Goal: Information Seeking & Learning: Learn about a topic

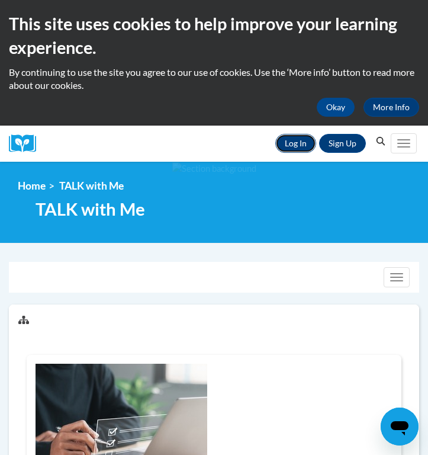
click at [292, 152] on link "Log In" at bounding box center [296, 143] width 41 height 19
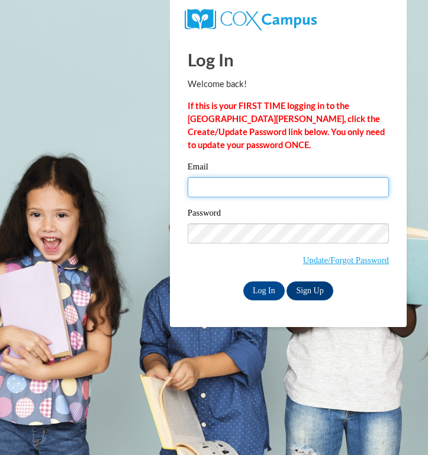
click at [296, 191] on input "Email" at bounding box center [288, 187] width 201 height 20
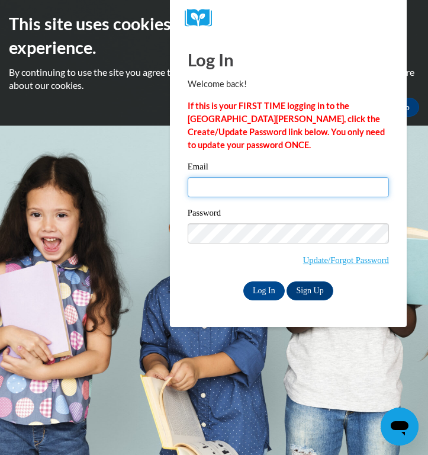
click at [290, 179] on input "Email" at bounding box center [288, 187] width 201 height 20
type input "cmabry@shelteringarmsforkids.com"
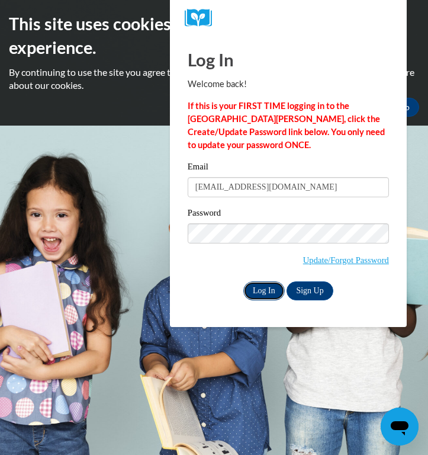
click at [271, 291] on input "Log In" at bounding box center [264, 290] width 41 height 19
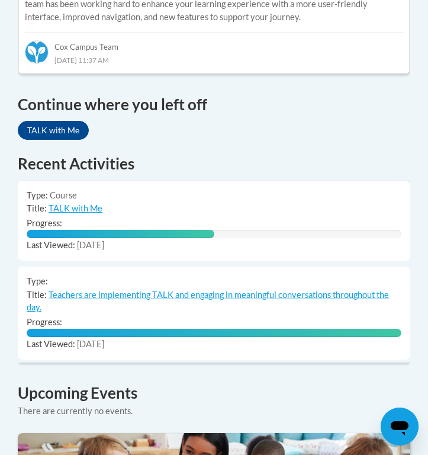
scroll to position [913, 0]
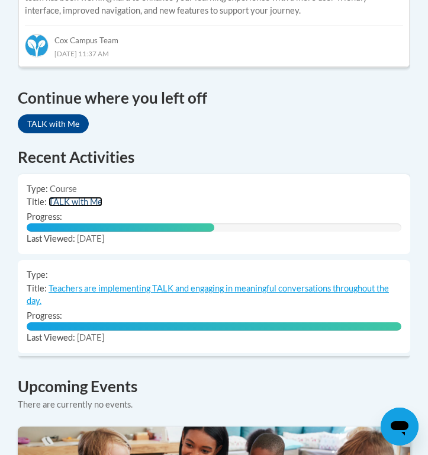
click at [85, 197] on link "TALK with Me" at bounding box center [76, 202] width 54 height 10
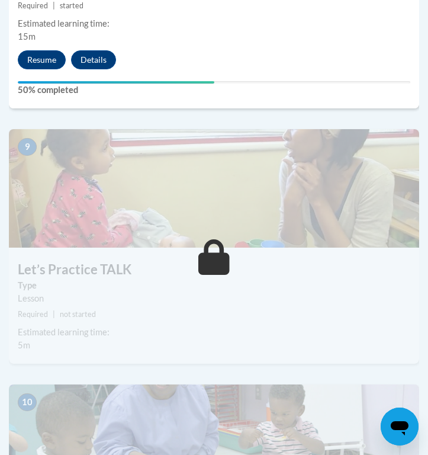
scroll to position [2724, 0]
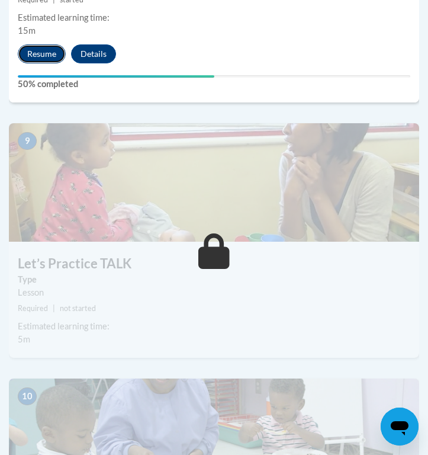
click at [40, 55] on button "Resume" at bounding box center [42, 53] width 48 height 19
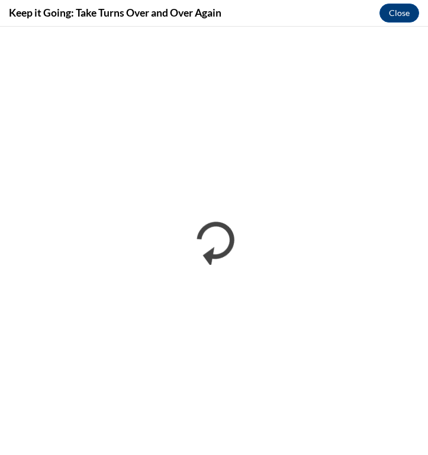
scroll to position [0, 0]
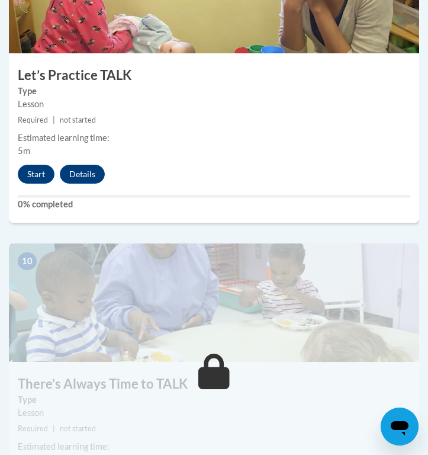
scroll to position [2916, 0]
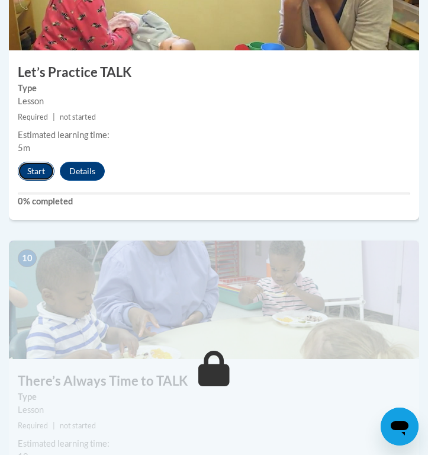
click at [31, 169] on button "Start" at bounding box center [36, 171] width 37 height 19
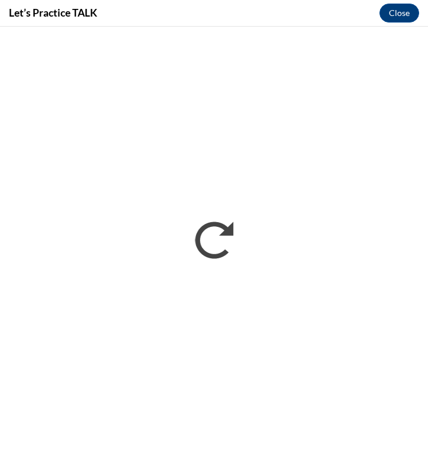
scroll to position [0, 0]
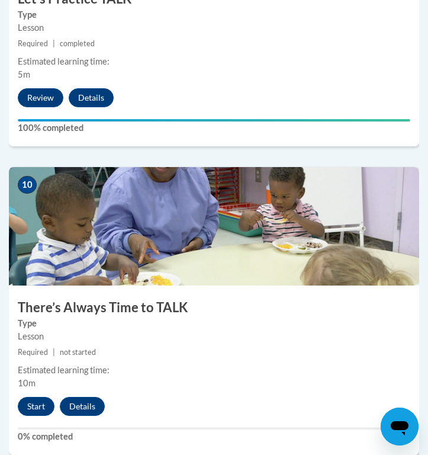
scroll to position [3102, 0]
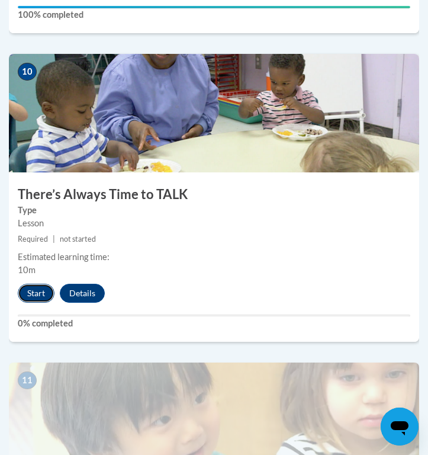
click at [45, 288] on button "Start" at bounding box center [36, 293] width 37 height 19
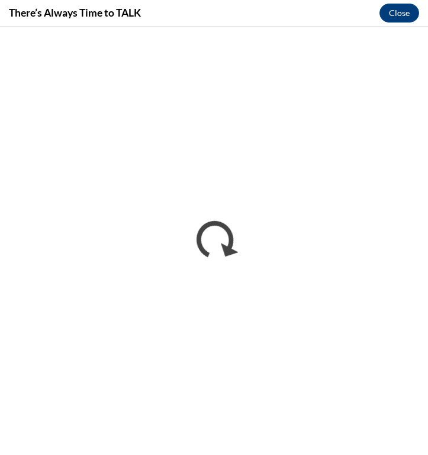
scroll to position [0, 0]
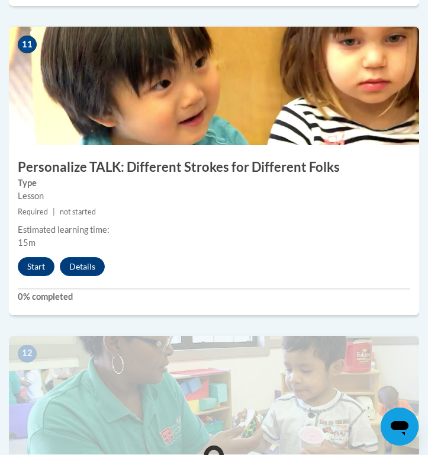
scroll to position [3436, 0]
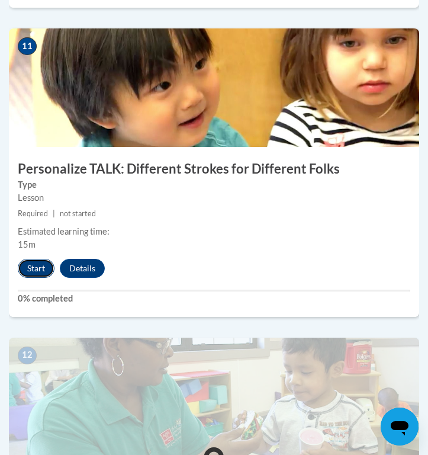
click at [38, 274] on button "Start" at bounding box center [36, 268] width 37 height 19
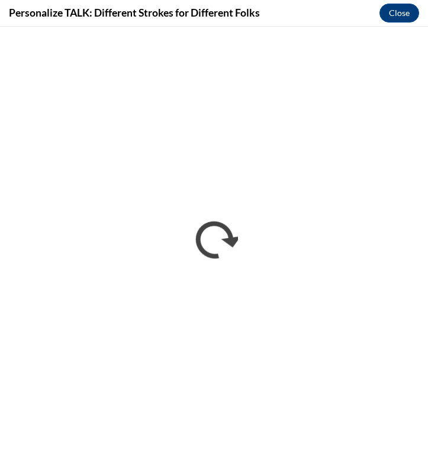
scroll to position [0, 0]
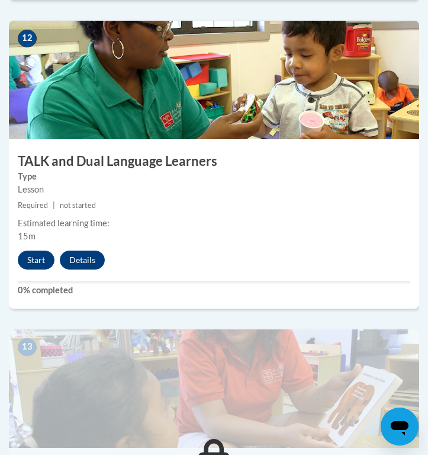
scroll to position [3752, 0]
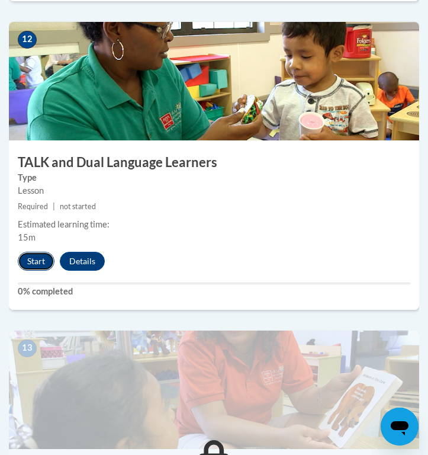
click at [42, 258] on button "Start" at bounding box center [36, 261] width 37 height 19
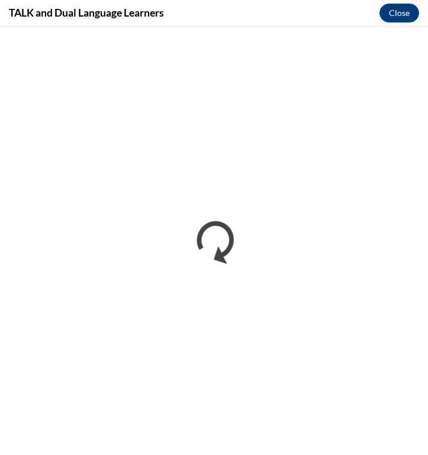
scroll to position [0, 0]
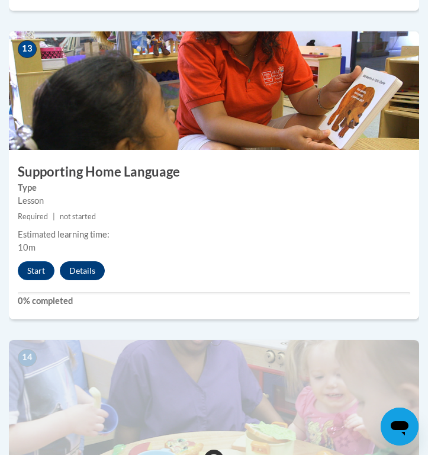
scroll to position [4043, 0]
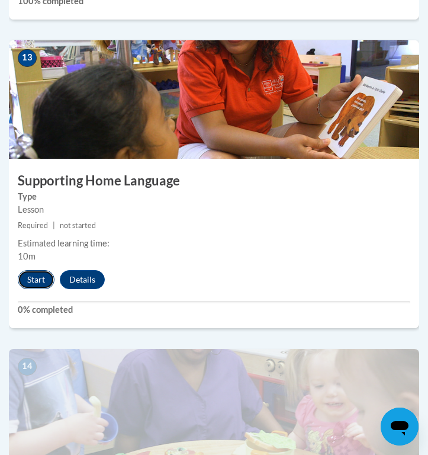
click at [46, 275] on button "Start" at bounding box center [36, 279] width 37 height 19
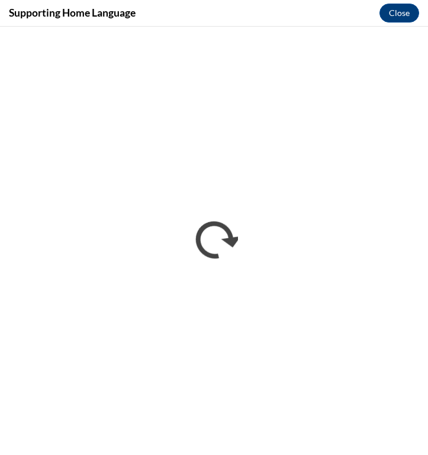
scroll to position [0, 0]
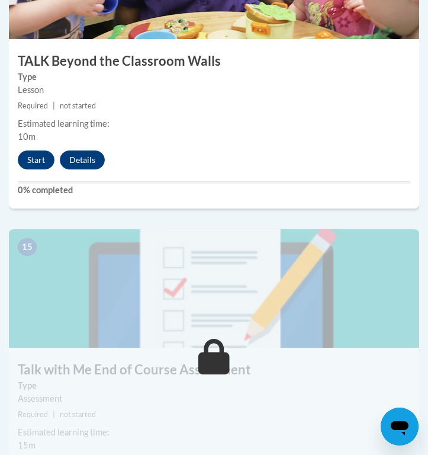
scroll to position [4474, 0]
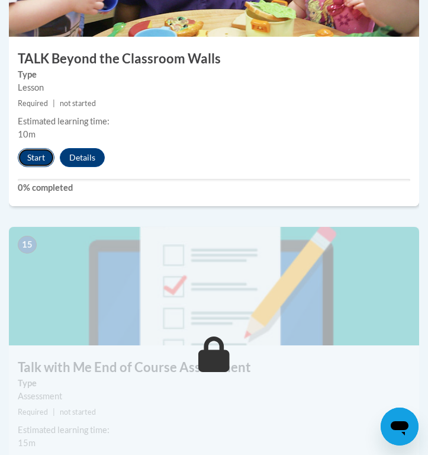
click at [44, 162] on button "Start" at bounding box center [36, 157] width 37 height 19
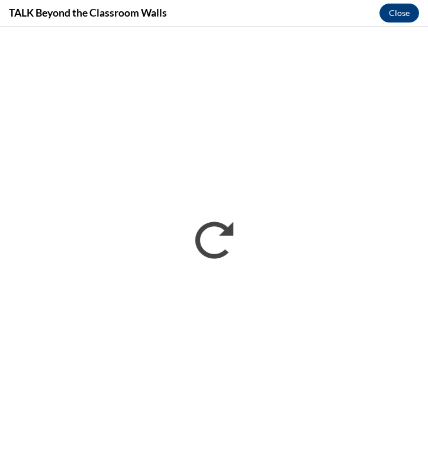
scroll to position [0, 0]
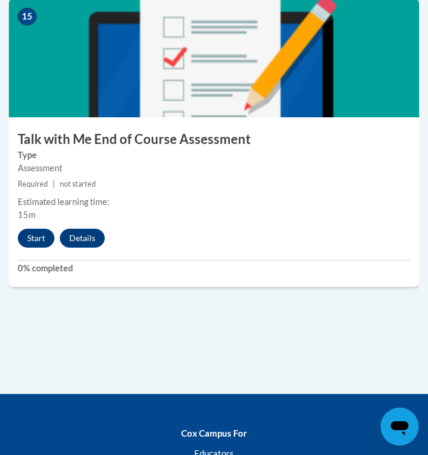
scroll to position [4715, 0]
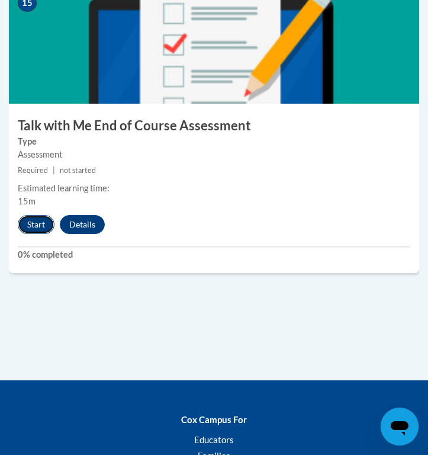
click at [45, 222] on button "Start" at bounding box center [36, 224] width 37 height 19
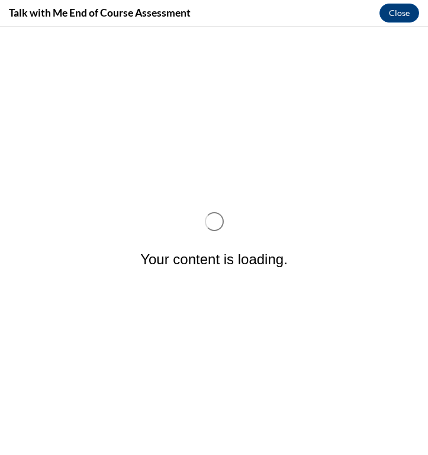
scroll to position [0, 0]
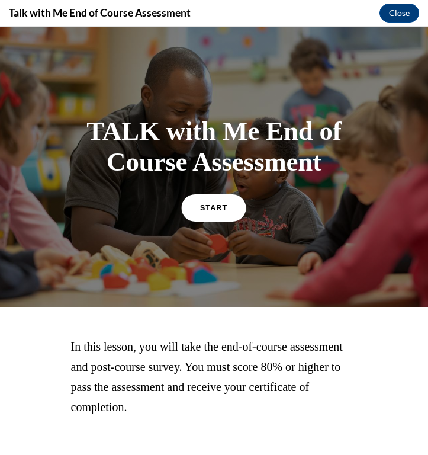
click at [236, 204] on link "START" at bounding box center [214, 207] width 65 height 27
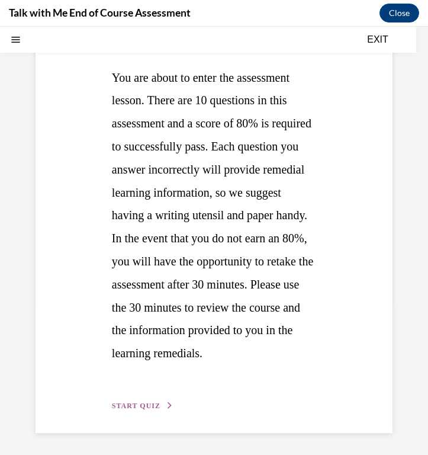
scroll to position [202, 0]
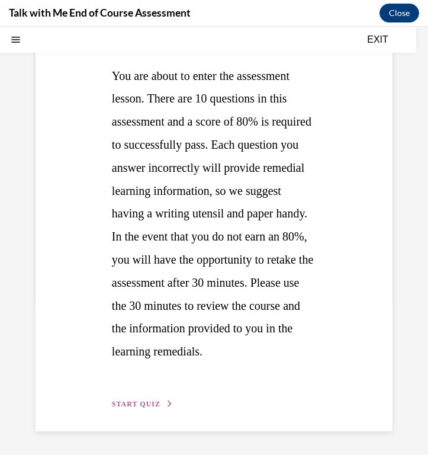
click at [152, 404] on span "START QUIZ" at bounding box center [136, 404] width 49 height 8
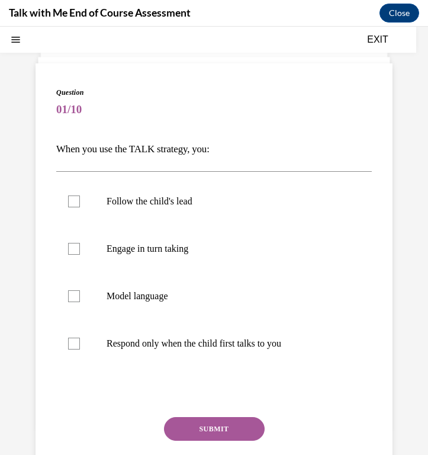
scroll to position [53, 0]
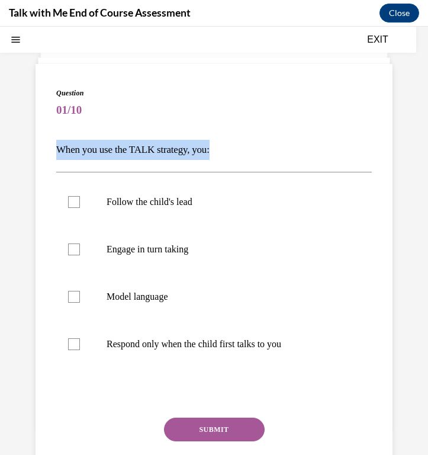
drag, startPoint x: 59, startPoint y: 151, endPoint x: 224, endPoint y: 151, distance: 165.3
click at [224, 151] on p "When you use the TALK strategy, you:" at bounding box center [214, 150] width 316 height 20
copy p "When you use the TALK strategy, you:"
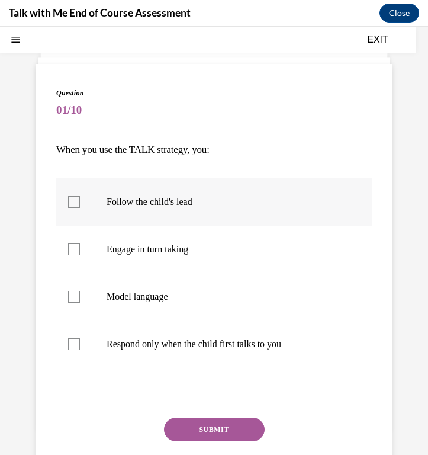
click at [165, 206] on p "Follow the child's lead" at bounding box center [225, 202] width 236 height 12
click at [80, 206] on input "Follow the child's lead" at bounding box center [74, 202] width 12 height 12
checkbox input "true"
click at [174, 244] on p "Engage in turn taking" at bounding box center [225, 250] width 236 height 12
click at [80, 244] on input "Engage in turn taking" at bounding box center [74, 250] width 12 height 12
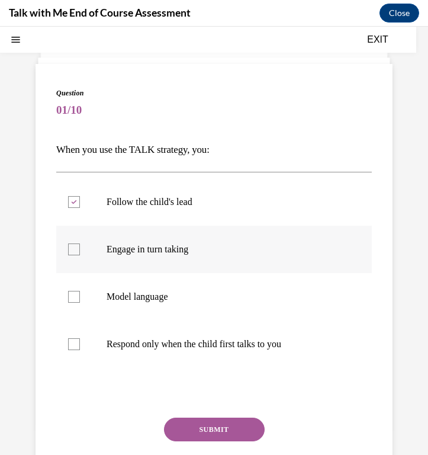
checkbox input "true"
click at [194, 313] on label "Model language" at bounding box center [214, 296] width 316 height 47
click at [80, 303] on input "Model language" at bounding box center [74, 297] width 12 height 12
checkbox input "true"
click at [232, 425] on button "SUBMIT" at bounding box center [214, 430] width 101 height 24
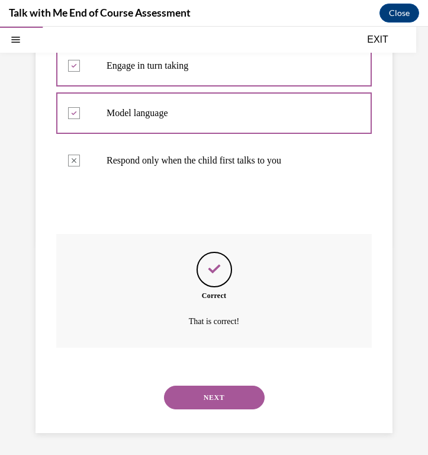
scroll to position [239, 0]
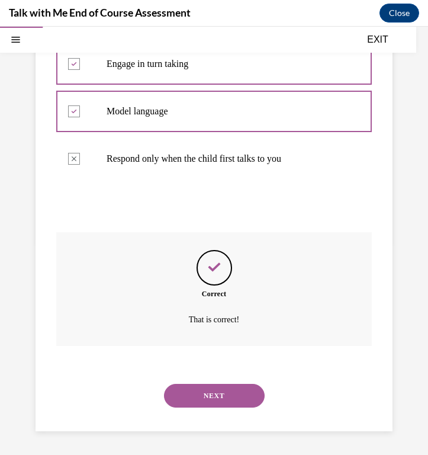
click at [225, 413] on div "NEXT" at bounding box center [214, 395] width 316 height 47
click at [225, 401] on button "NEXT" at bounding box center [214, 396] width 101 height 24
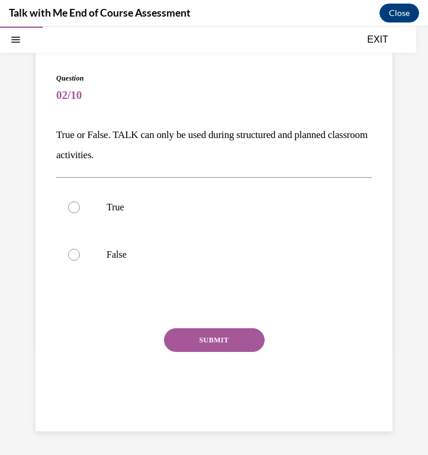
scroll to position [68, 0]
click at [156, 271] on label "False" at bounding box center [214, 254] width 316 height 47
click at [80, 261] on input "False" at bounding box center [74, 255] width 12 height 12
radio input "true"
click at [197, 334] on button "SUBMIT" at bounding box center [214, 340] width 101 height 24
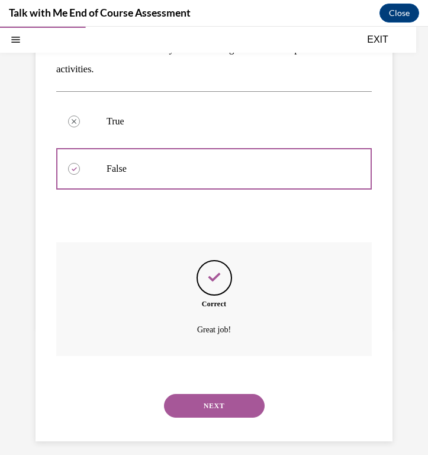
scroll to position [164, 0]
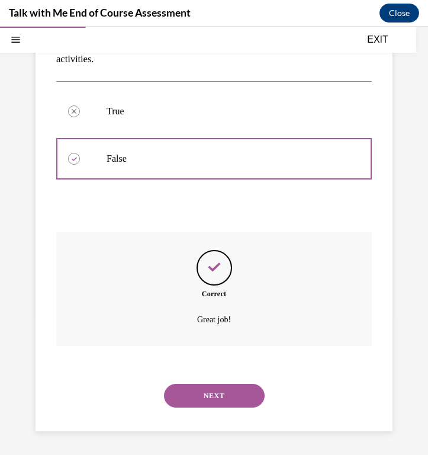
click at [241, 391] on button "NEXT" at bounding box center [214, 396] width 101 height 24
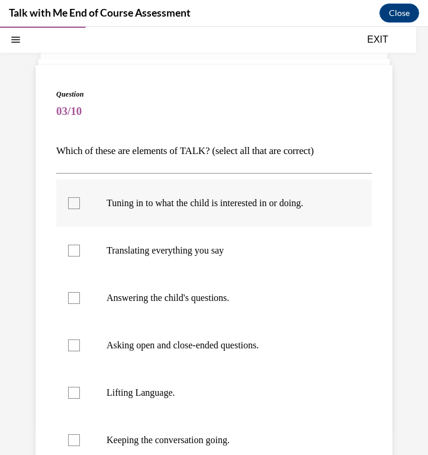
click at [292, 204] on p "Tuning in to what the child is interested in or doing." at bounding box center [225, 203] width 236 height 12
click at [80, 204] on input "Tuning in to what the child is interested in or doing." at bounding box center [74, 203] width 12 height 12
checkbox input "true"
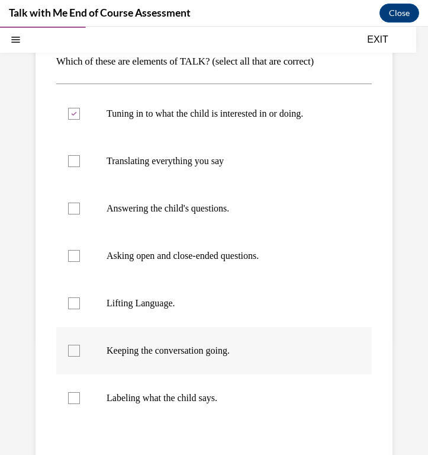
scroll to position [149, 0]
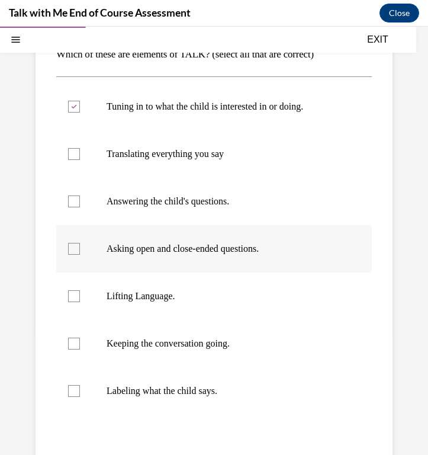
click at [233, 254] on p "Asking open and close-ended questions." at bounding box center [225, 249] width 236 height 12
click at [80, 254] on input "Asking open and close-ended questions." at bounding box center [74, 249] width 12 height 12
checkbox input "true"
click at [235, 290] on p "Lifting Language." at bounding box center [225, 296] width 236 height 12
click at [80, 290] on input "Lifting Language." at bounding box center [74, 296] width 12 height 12
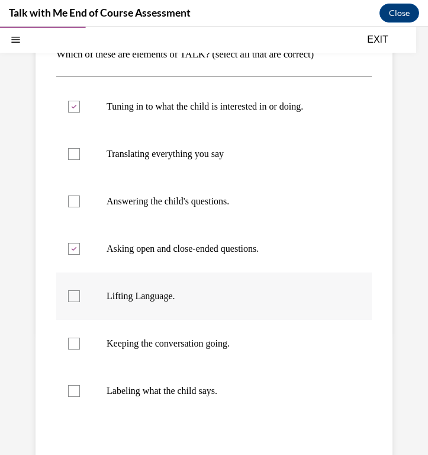
checkbox input "true"
click at [231, 356] on label "Keeping the conversation going." at bounding box center [214, 343] width 316 height 47
click at [80, 350] on input "Keeping the conversation going." at bounding box center [74, 344] width 12 height 12
checkbox input "true"
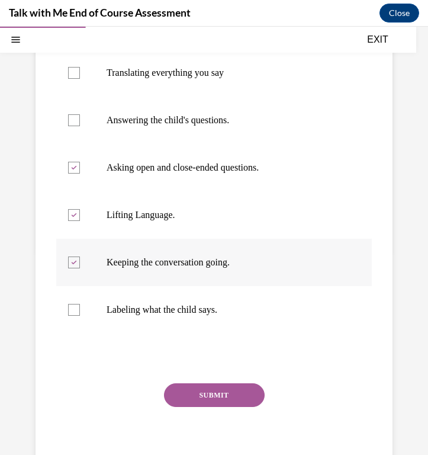
scroll to position [283, 0]
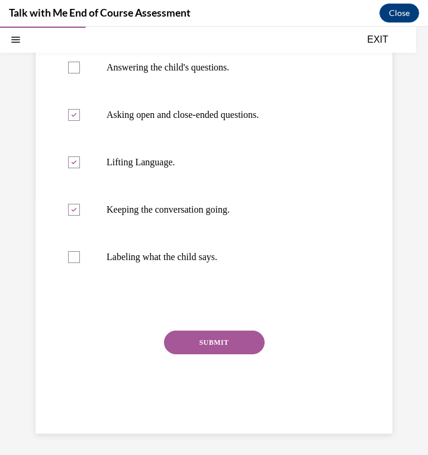
click at [232, 347] on button "SUBMIT" at bounding box center [214, 343] width 101 height 24
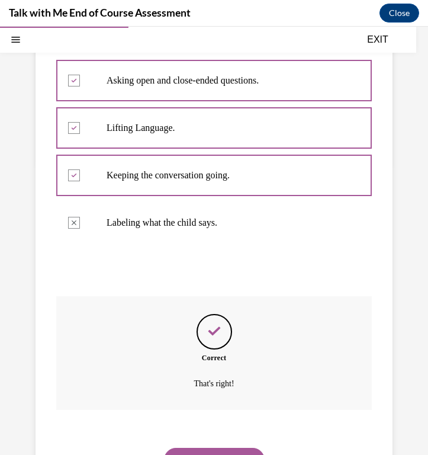
scroll to position [381, 0]
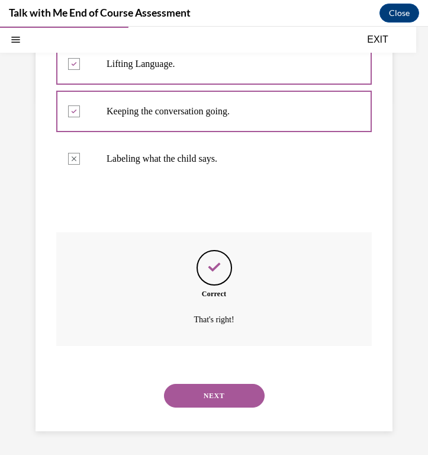
click at [230, 390] on button "NEXT" at bounding box center [214, 396] width 101 height 24
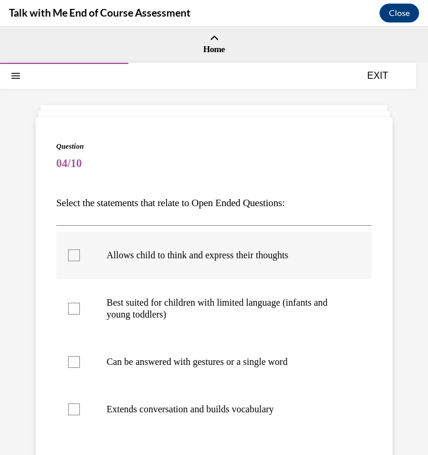
click at [190, 265] on label "Allows child to think and express their thoughts" at bounding box center [214, 255] width 316 height 47
click at [80, 261] on input "Allows child to think and express their thoughts" at bounding box center [74, 255] width 12 height 12
checkbox input "true"
click at [205, 399] on label "Extends conversation and builds vocabulary" at bounding box center [214, 409] width 316 height 47
click at [80, 404] on input "Extends conversation and builds vocabulary" at bounding box center [74, 410] width 12 height 12
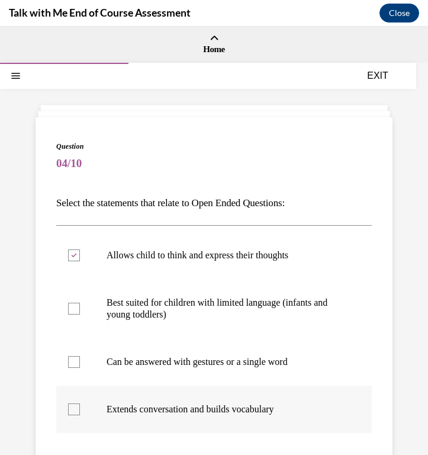
checkbox input "true"
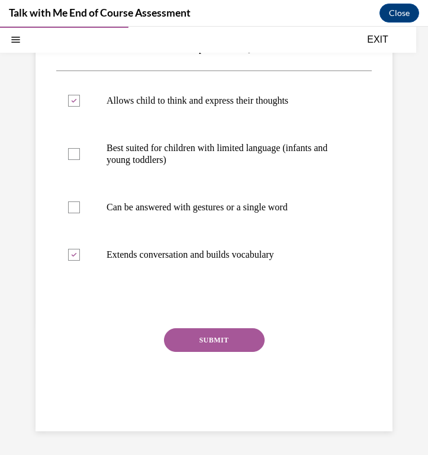
click at [209, 334] on button "SUBMIT" at bounding box center [214, 340] width 101 height 24
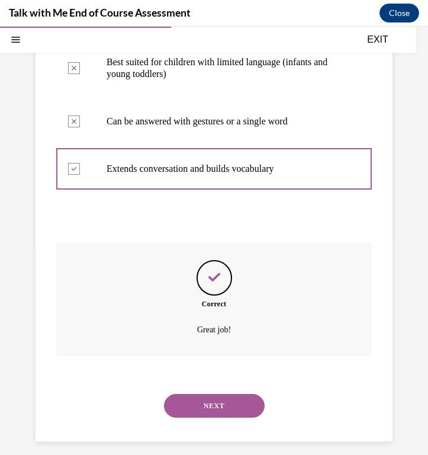
scroll to position [251, 0]
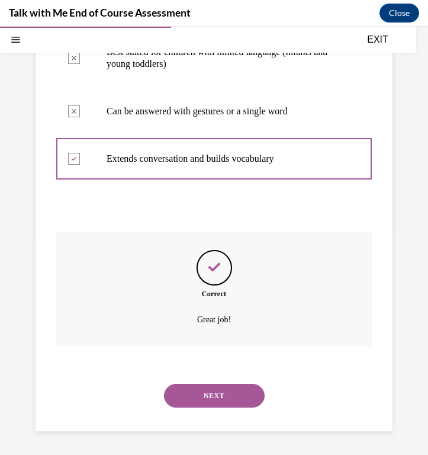
click at [250, 396] on button "NEXT" at bounding box center [214, 396] width 101 height 24
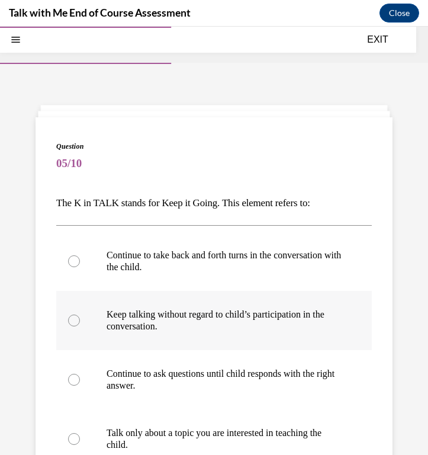
scroll to position [95, 0]
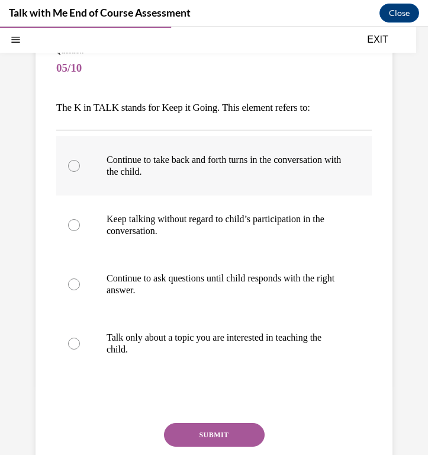
click at [261, 171] on p "Continue to take back and forth turns in the conversation with the child." at bounding box center [225, 166] width 236 height 24
click at [80, 171] on input "Continue to take back and forth turns in the conversation with the child." at bounding box center [74, 166] width 12 height 12
radio input "true"
click at [231, 428] on button "SUBMIT" at bounding box center [214, 435] width 101 height 24
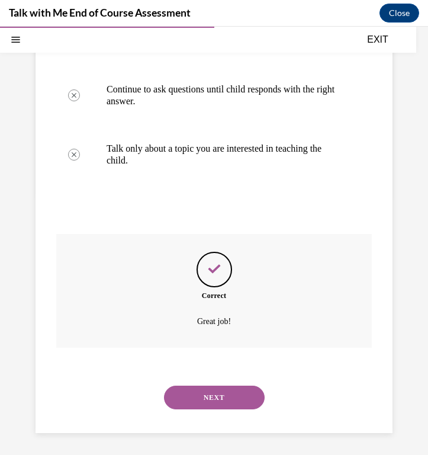
scroll to position [286, 0]
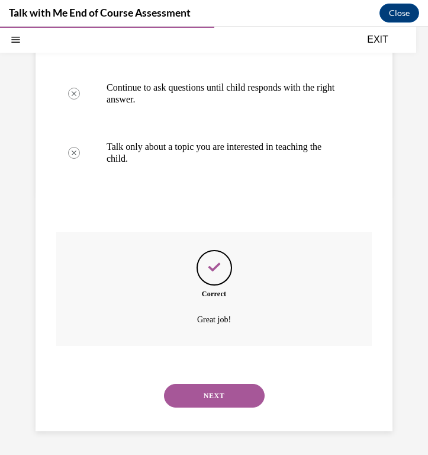
click at [229, 407] on button "NEXT" at bounding box center [214, 396] width 101 height 24
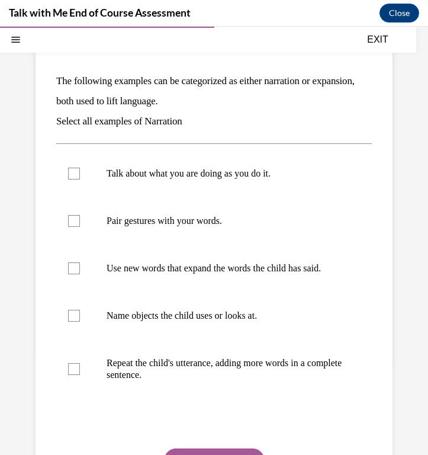
scroll to position [100, 0]
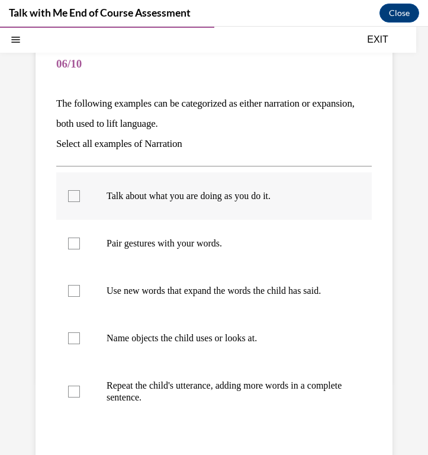
click at [253, 201] on p "Talk about what you are doing as you do it." at bounding box center [225, 196] width 236 height 12
click at [80, 201] on input "Talk about what you are doing as you do it." at bounding box center [74, 196] width 12 height 12
click at [264, 196] on p "Talk about what you are doing as you do it." at bounding box center [225, 196] width 236 height 12
click at [80, 196] on input "Talk about what you are doing as you do it." at bounding box center [74, 196] width 12 height 12
click at [265, 197] on p "Talk about what you are doing as you do it." at bounding box center [225, 196] width 236 height 12
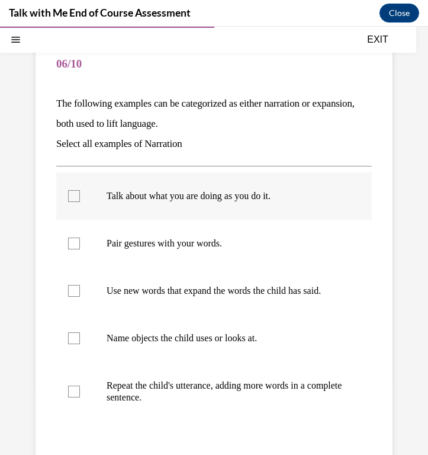
click at [80, 197] on input "Talk about what you are doing as you do it." at bounding box center [74, 196] width 12 height 12
checkbox input "true"
click at [263, 255] on label "Pair gestures with your words." at bounding box center [214, 243] width 316 height 47
click at [80, 249] on input "Pair gestures with your words." at bounding box center [74, 244] width 12 height 12
checkbox input "true"
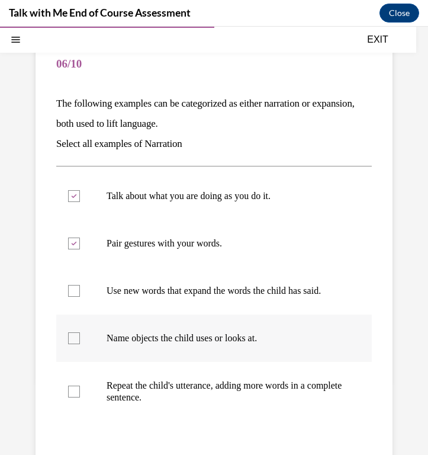
click at [229, 341] on p "Name objects the child uses or looks at." at bounding box center [225, 338] width 236 height 12
click at [80, 341] on input "Name objects the child uses or looks at." at bounding box center [74, 338] width 12 height 12
checkbox input "true"
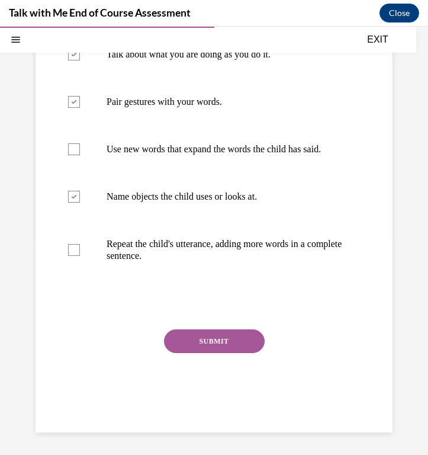
click at [234, 338] on button "SUBMIT" at bounding box center [214, 341] width 101 height 24
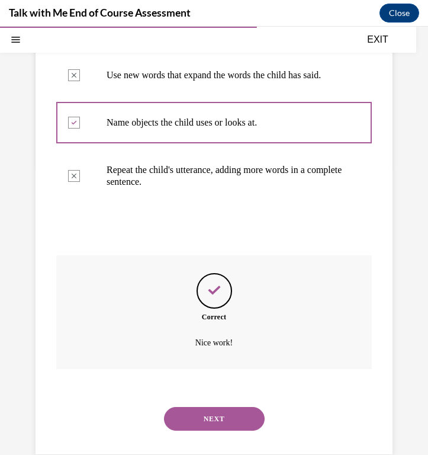
scroll to position [338, 0]
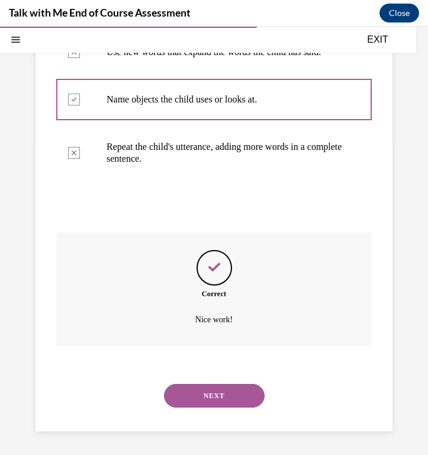
click at [229, 399] on button "NEXT" at bounding box center [214, 396] width 101 height 24
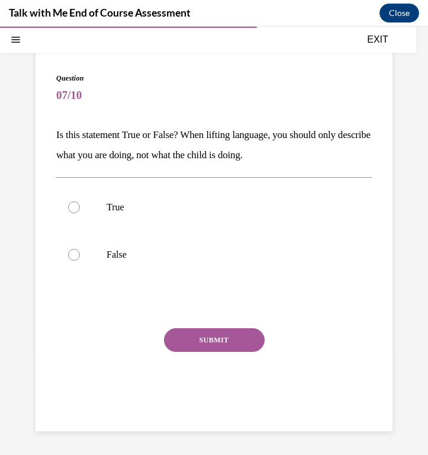
scroll to position [68, 0]
click at [193, 230] on label "True" at bounding box center [214, 207] width 316 height 47
click at [80, 213] on input "True" at bounding box center [74, 207] width 12 height 12
radio input "true"
click at [193, 244] on label "False" at bounding box center [214, 254] width 316 height 47
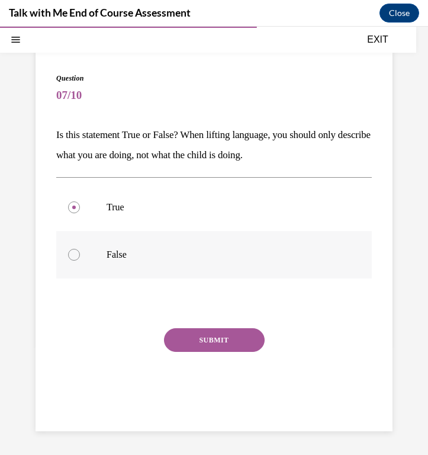
click at [80, 249] on input "False" at bounding box center [74, 255] width 12 height 12
radio input "true"
click at [223, 331] on button "SUBMIT" at bounding box center [214, 340] width 101 height 24
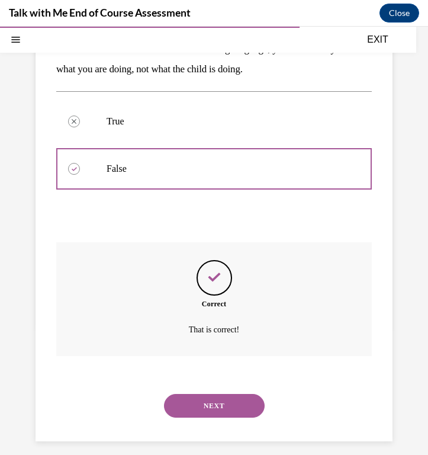
scroll to position [164, 0]
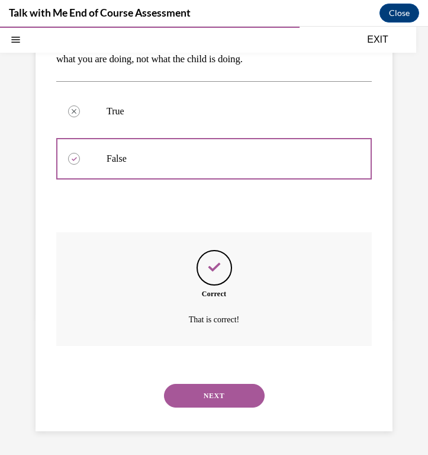
click at [233, 391] on button "NEXT" at bounding box center [214, 396] width 101 height 24
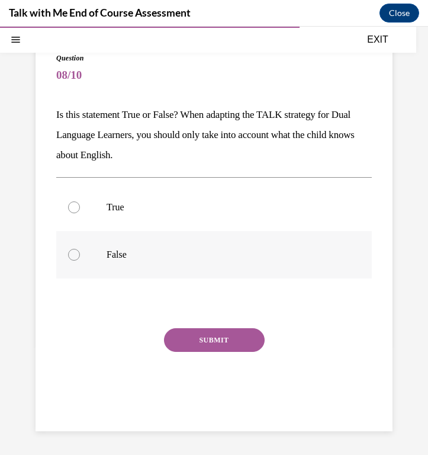
click at [194, 256] on p "False" at bounding box center [225, 255] width 236 height 12
click at [80, 256] on input "False" at bounding box center [74, 255] width 12 height 12
radio input "true"
click at [231, 349] on button "SUBMIT" at bounding box center [214, 340] width 101 height 24
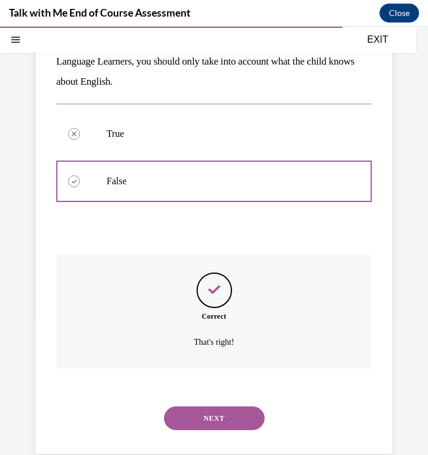
scroll to position [184, 0]
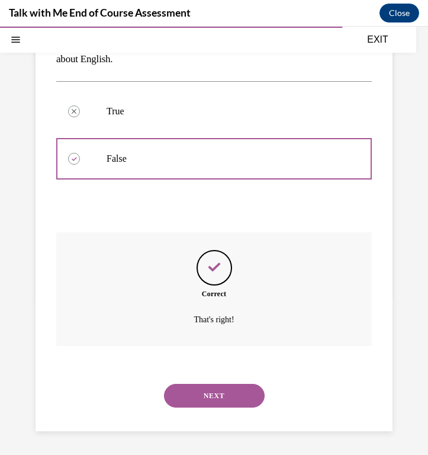
click at [238, 397] on button "NEXT" at bounding box center [214, 396] width 101 height 24
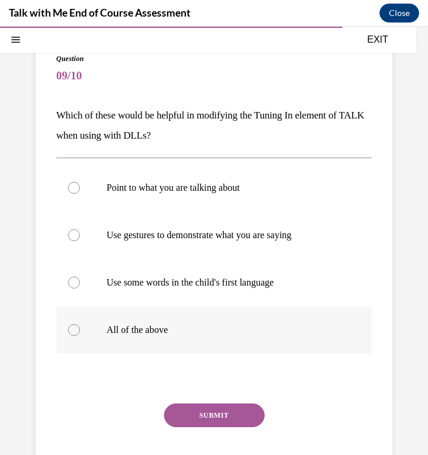
click at [254, 343] on label "All of the above" at bounding box center [214, 329] width 316 height 47
click at [80, 336] on input "All of the above" at bounding box center [74, 330] width 12 height 12
radio input "true"
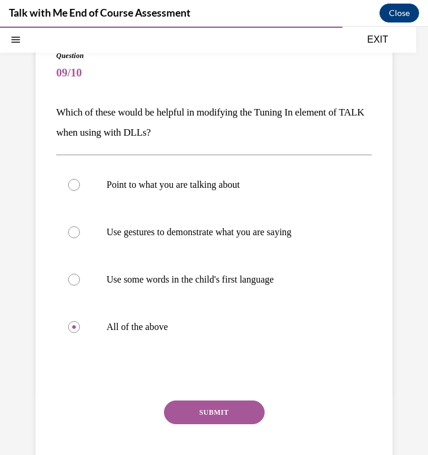
click at [249, 420] on button "SUBMIT" at bounding box center [214, 413] width 101 height 24
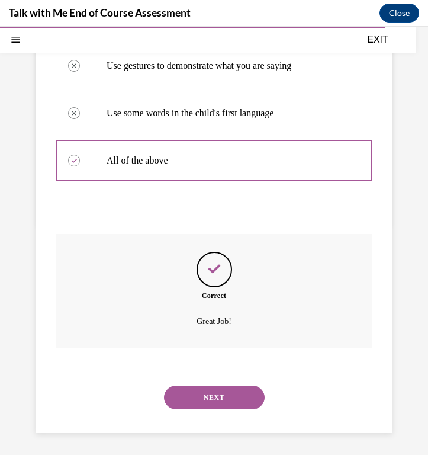
scroll to position [259, 0]
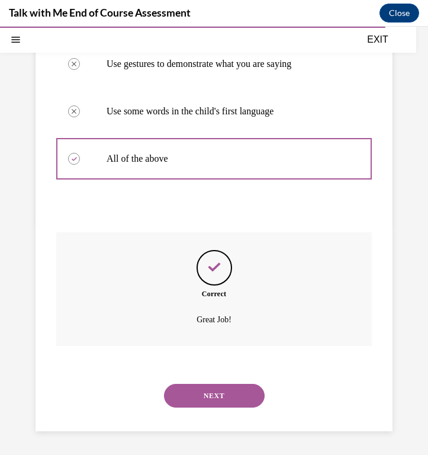
click at [242, 391] on button "NEXT" at bounding box center [214, 396] width 101 height 24
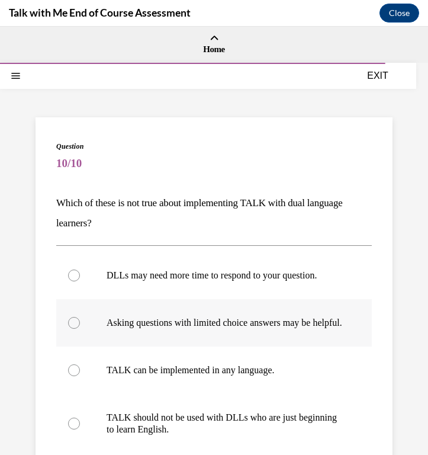
scroll to position [50, 0]
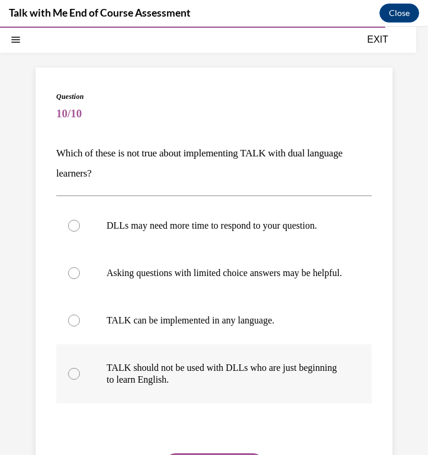
click at [244, 386] on p "TALK should not be used with DLLs who are just beginning to learn English." at bounding box center [225, 374] width 236 height 24
click at [80, 380] on input "TALK should not be used with DLLs who are just beginning to learn English." at bounding box center [74, 374] width 12 height 12
radio input "true"
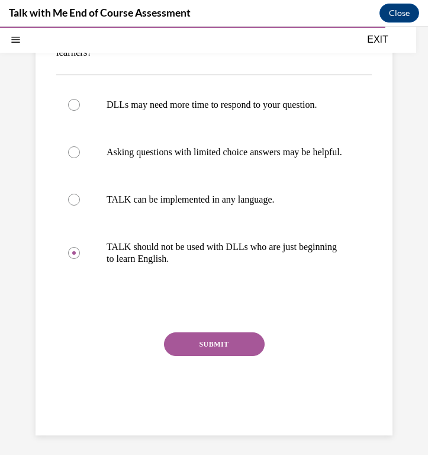
click at [224, 347] on button "SUBMIT" at bounding box center [214, 344] width 101 height 24
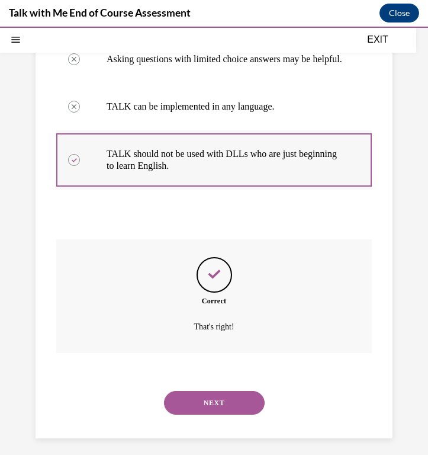
scroll to position [283, 0]
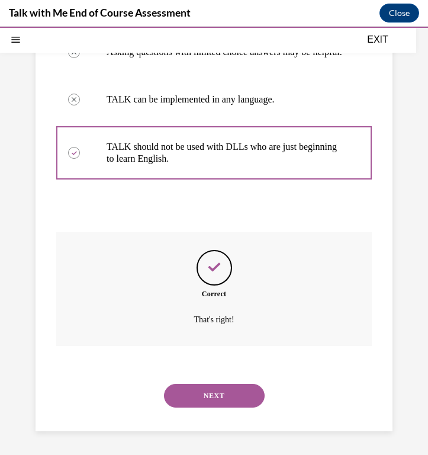
click at [227, 388] on button "NEXT" at bounding box center [214, 396] width 101 height 24
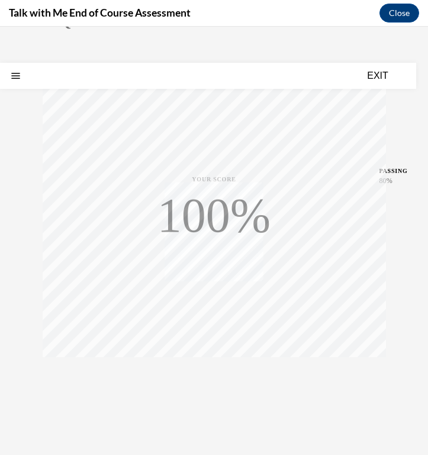
scroll to position [162, 0]
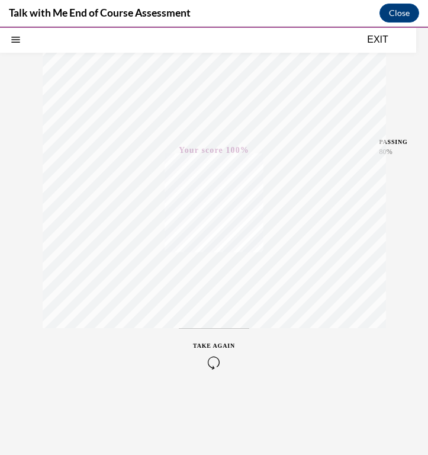
click at [384, 43] on button "EXIT" at bounding box center [378, 40] width 71 height 14
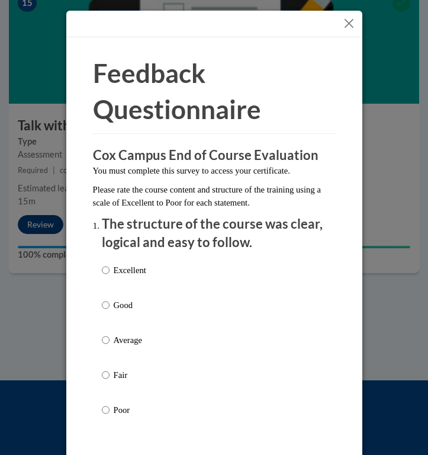
click at [146, 276] on p "Excellent" at bounding box center [130, 270] width 33 height 13
click at [110, 276] on input "Excellent" at bounding box center [106, 270] width 8 height 13
radio input "true"
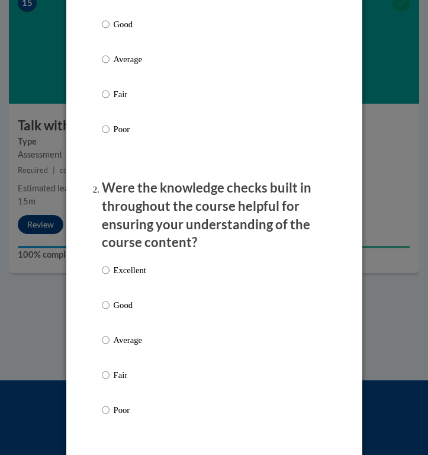
click at [146, 276] on p "Excellent" at bounding box center [130, 270] width 33 height 13
click at [110, 276] on input "Excellent" at bounding box center [106, 270] width 8 height 13
radio input "true"
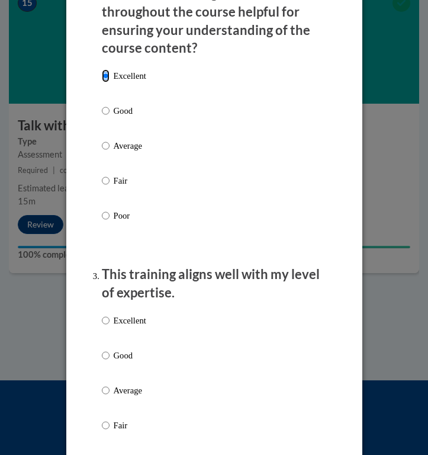
scroll to position [500, 0]
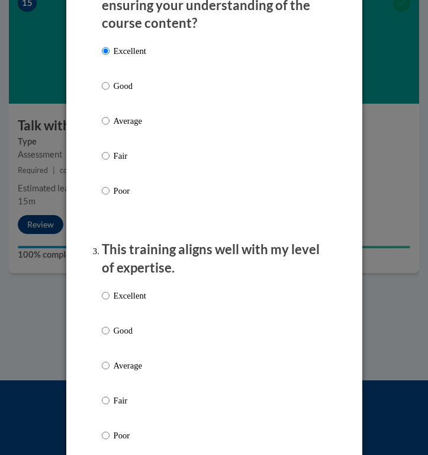
click at [142, 306] on label "Excellent" at bounding box center [124, 305] width 44 height 32
click at [110, 302] on input "Excellent" at bounding box center [106, 295] width 8 height 13
radio input "true"
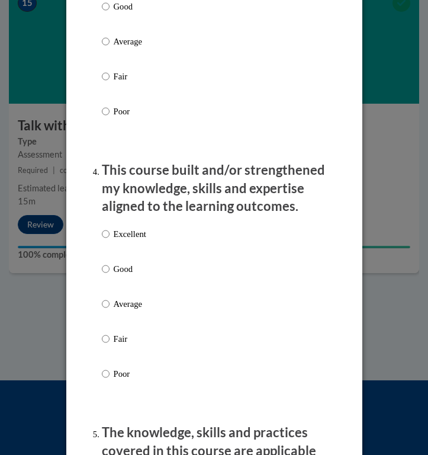
click at [142, 239] on p "Excellent" at bounding box center [130, 234] width 33 height 13
click at [110, 239] on input "Excellent" at bounding box center [106, 234] width 8 height 13
radio input "true"
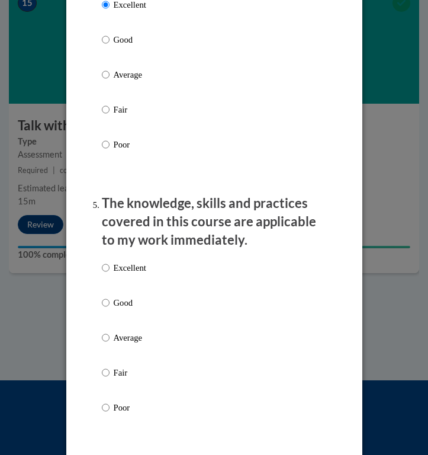
click at [140, 261] on p "Excellent" at bounding box center [130, 267] width 33 height 13
click at [110, 261] on input "Excellent" at bounding box center [106, 267] width 8 height 13
radio input "true"
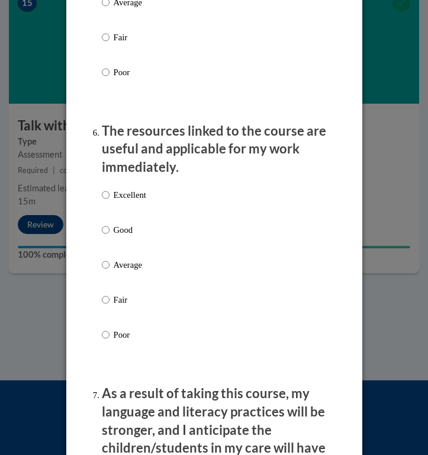
click at [139, 190] on p "Excellent" at bounding box center [130, 194] width 33 height 13
click at [110, 190] on input "Excellent" at bounding box center [106, 194] width 8 height 13
radio input "true"
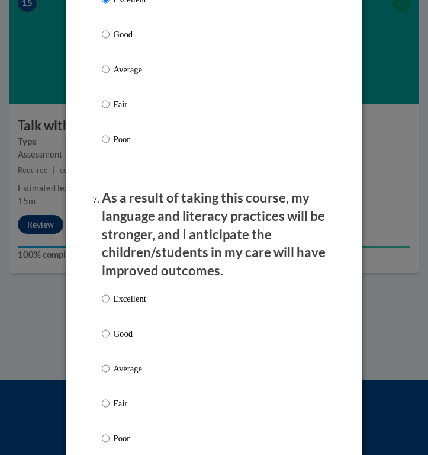
click at [149, 297] on div "Excellent Good Average Fair Poor" at bounding box center [214, 382] width 225 height 193
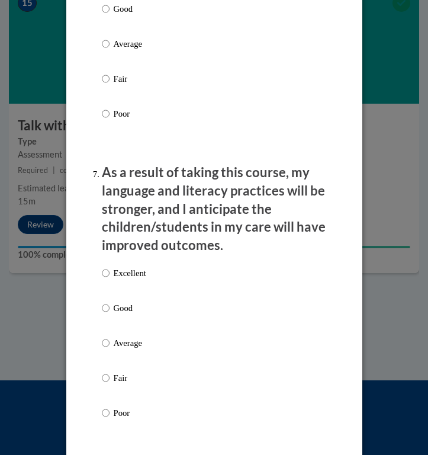
click at [137, 270] on p "Excellent" at bounding box center [130, 273] width 33 height 13
click at [110, 270] on input "Excellent" at bounding box center [106, 273] width 8 height 13
radio input "true"
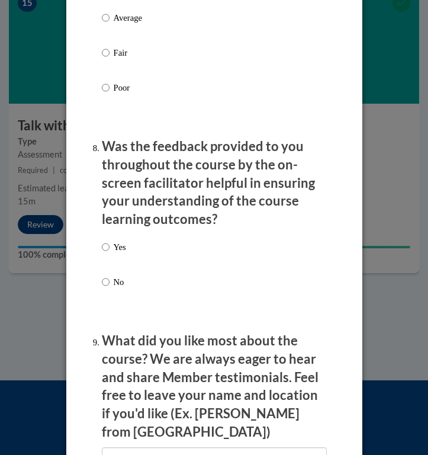
scroll to position [1950, 0]
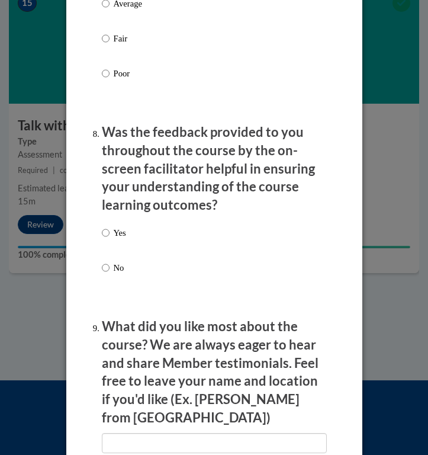
click at [119, 228] on p "Yes" at bounding box center [120, 232] width 12 height 13
click at [110, 228] on input "Yes" at bounding box center [106, 232] width 8 height 13
radio input "true"
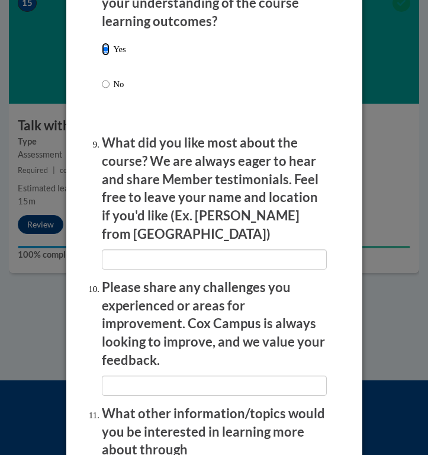
scroll to position [2357, 0]
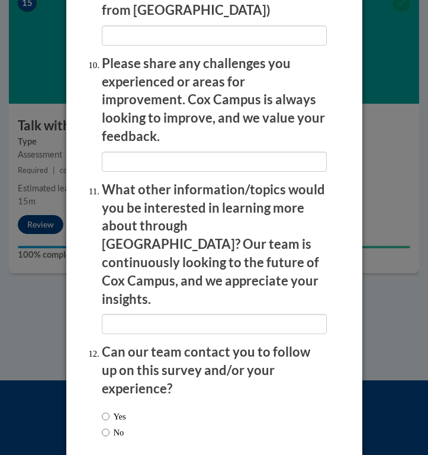
click at [114, 426] on label "No" at bounding box center [113, 432] width 23 height 13
click at [110, 426] on input "No" at bounding box center [106, 432] width 8 height 13
radio input "true"
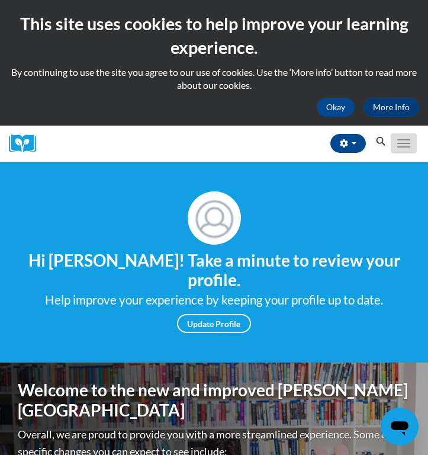
click at [395, 152] on button "Toggle navigation" at bounding box center [404, 143] width 26 height 20
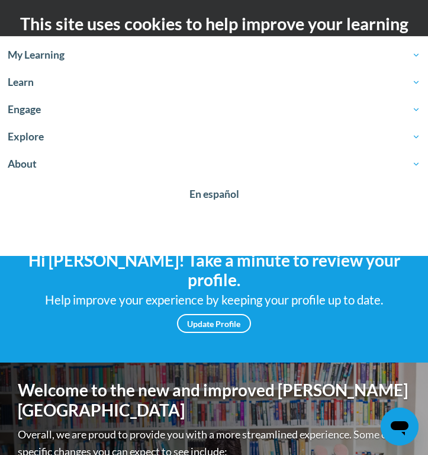
click at [271, 337] on div "Your profile Hi [PERSON_NAME]! Take a minute to review your profile. Help impro…" at bounding box center [214, 262] width 428 height 201
click at [43, 53] on span "My Learning" at bounding box center [214, 55] width 413 height 14
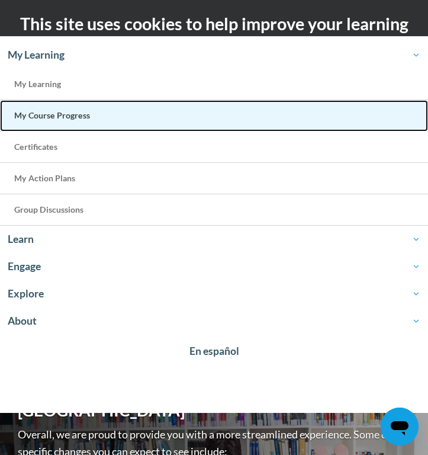
click at [71, 114] on span "My Course Progress" at bounding box center [52, 115] width 76 height 10
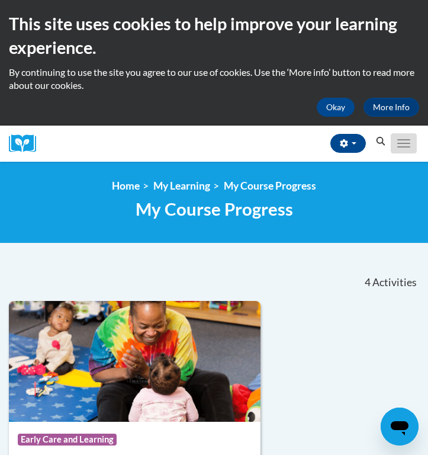
click at [409, 150] on button "Toggle navigation" at bounding box center [404, 143] width 26 height 20
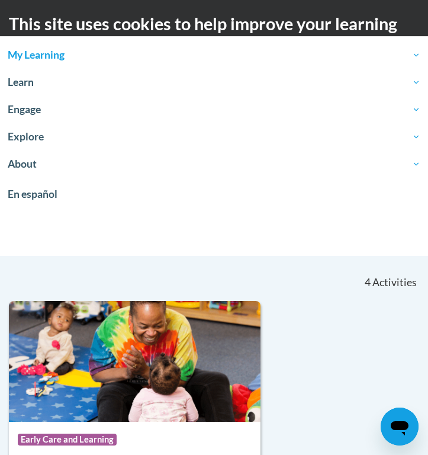
click at [334, 292] on nav "«« « 1-4 » »» 4 Activities CEUs" at bounding box center [214, 282] width 428 height 37
click at [418, 52] on span "My Learning" at bounding box center [214, 55] width 413 height 14
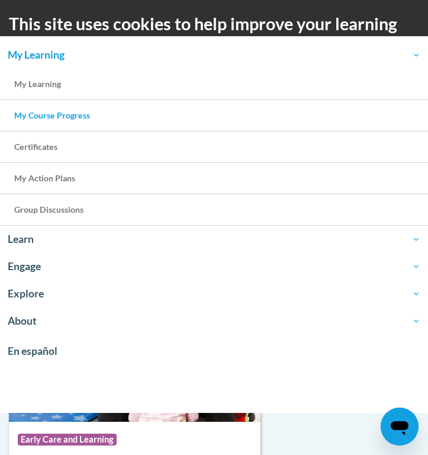
click at [414, 51] on span "My Learning" at bounding box center [214, 55] width 413 height 14
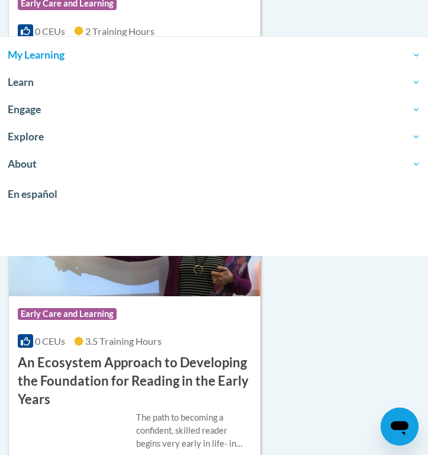
scroll to position [734, 0]
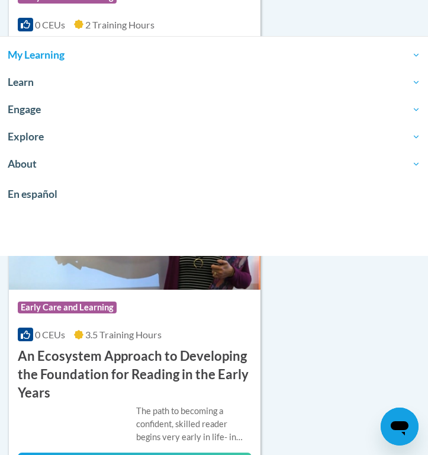
click at [308, 307] on div "Course Category: Early Care and Learning 0 CEUs 3 Training Hours COURSE TALK wi…" at bounding box center [214, 158] width 411 height 1183
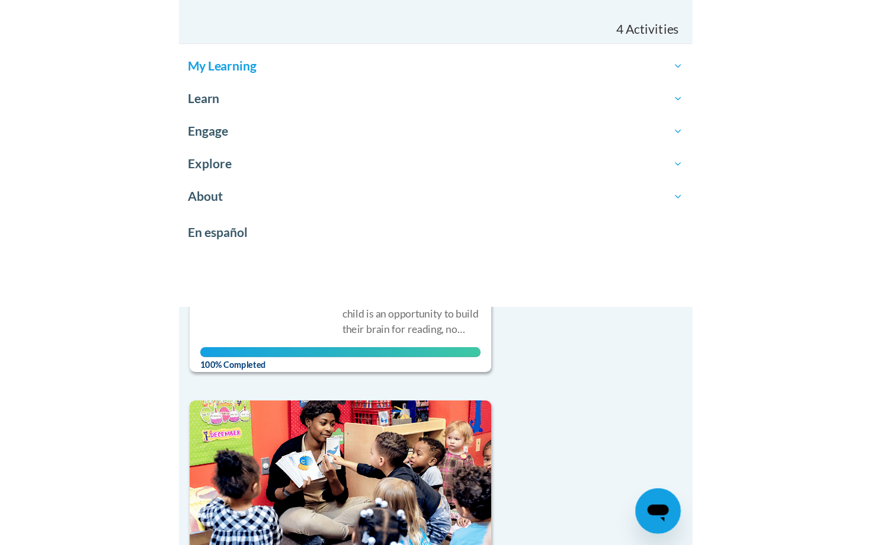
scroll to position [0, 0]
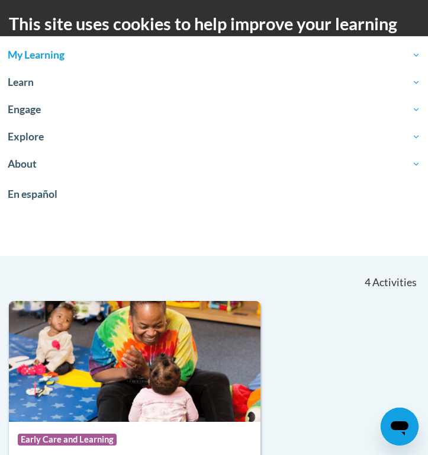
click at [258, 51] on span "My Learning" at bounding box center [214, 55] width 413 height 14
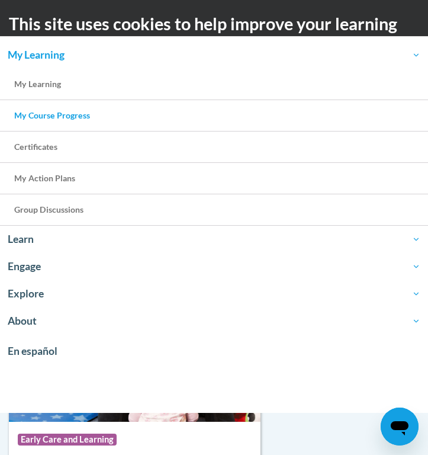
click at [249, 51] on span "My Learning" at bounding box center [214, 55] width 413 height 14
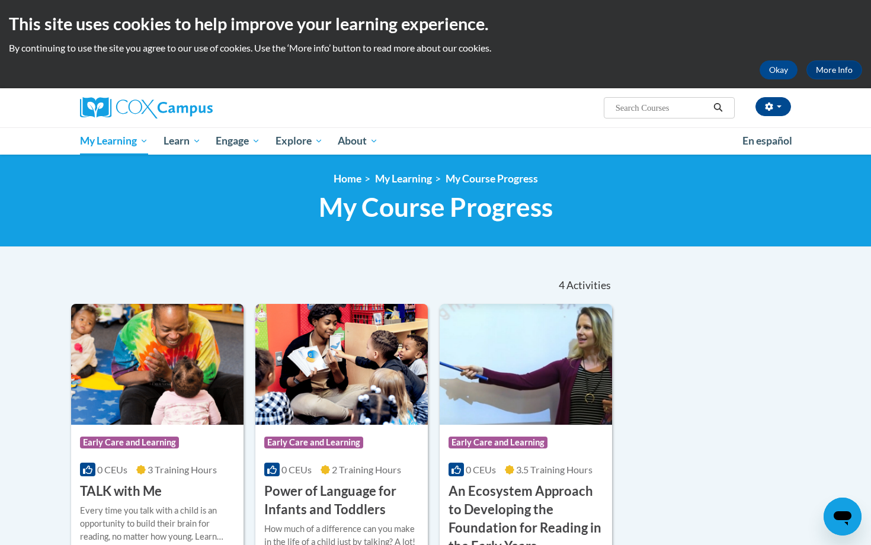
click at [428, 107] on input "Search..." at bounding box center [662, 108] width 95 height 14
click at [428, 106] on input "Search..." at bounding box center [662, 108] width 95 height 14
type input "ecosystem"
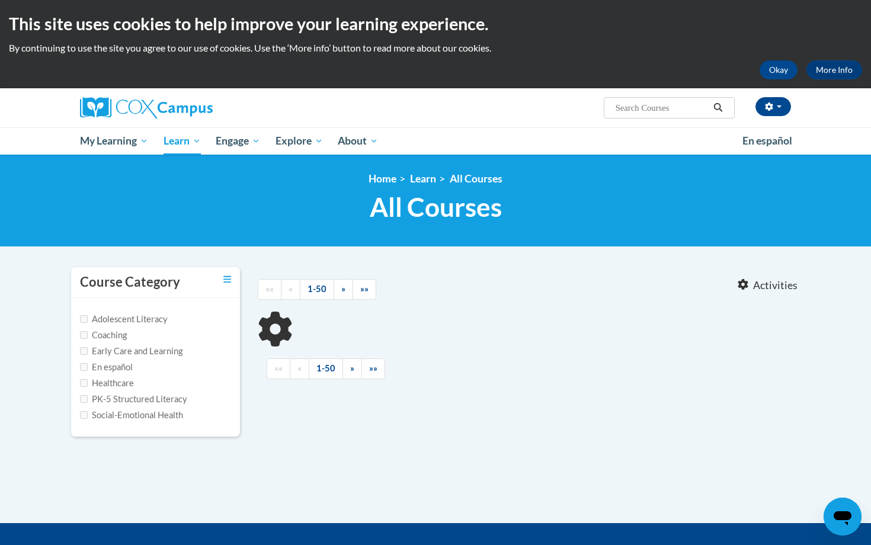
type input "ecosystem"
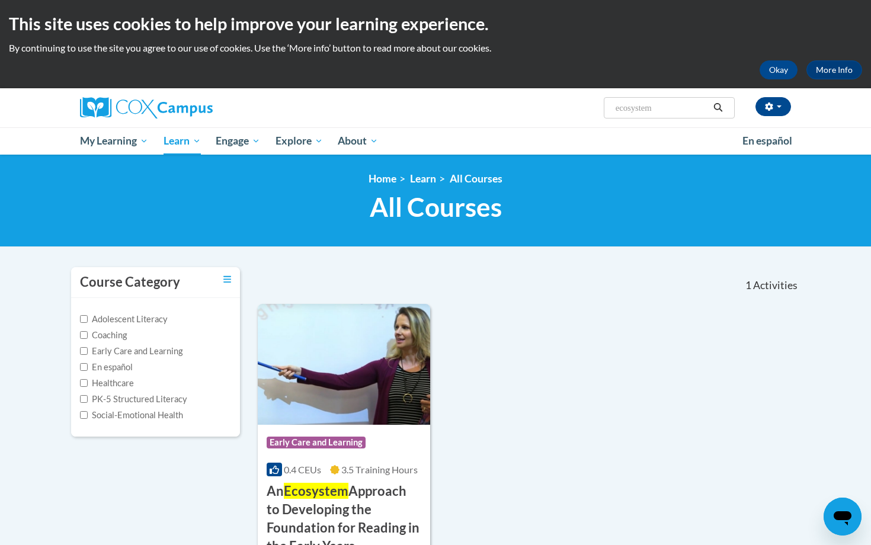
click at [149, 315] on label "Adolescent Literacy" at bounding box center [124, 319] width 88 height 13
click at [88, 315] on input "Adolescent Literacy" at bounding box center [84, 319] width 8 height 8
checkbox input "true"
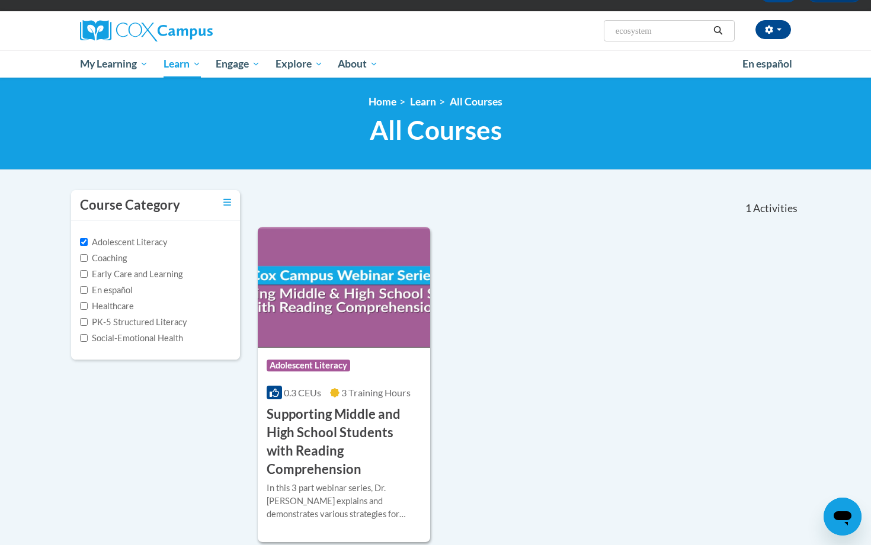
scroll to position [79, 0]
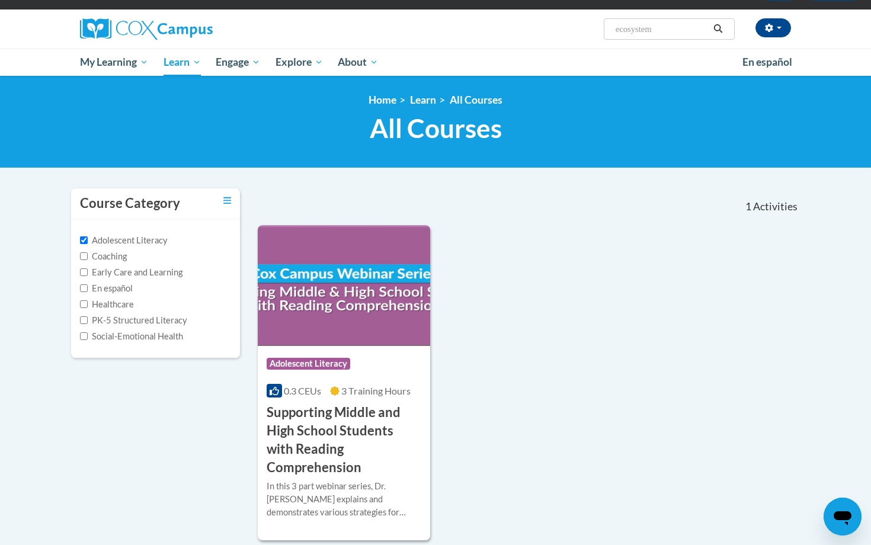
click at [117, 257] on label "Coaching" at bounding box center [103, 256] width 47 height 13
click at [88, 257] on input "Coaching" at bounding box center [84, 256] width 8 height 8
checkbox input "true"
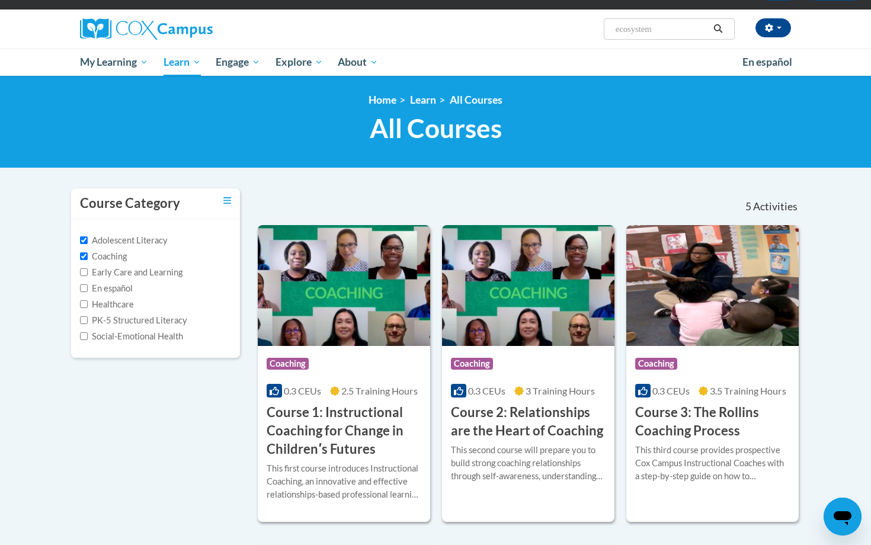
click at [126, 243] on label "Adolescent Literacy" at bounding box center [124, 240] width 88 height 13
click at [88, 243] on input "Adolescent Literacy" at bounding box center [84, 240] width 8 height 8
checkbox input "false"
click at [126, 262] on label "Coaching" at bounding box center [103, 256] width 47 height 13
click at [88, 260] on input "Coaching" at bounding box center [84, 256] width 8 height 8
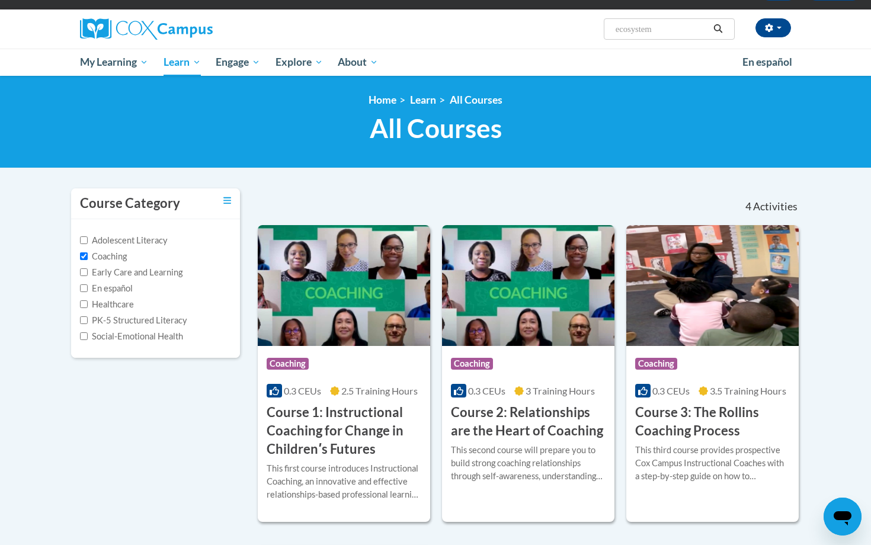
checkbox input "false"
